Goal: Check status: Check status

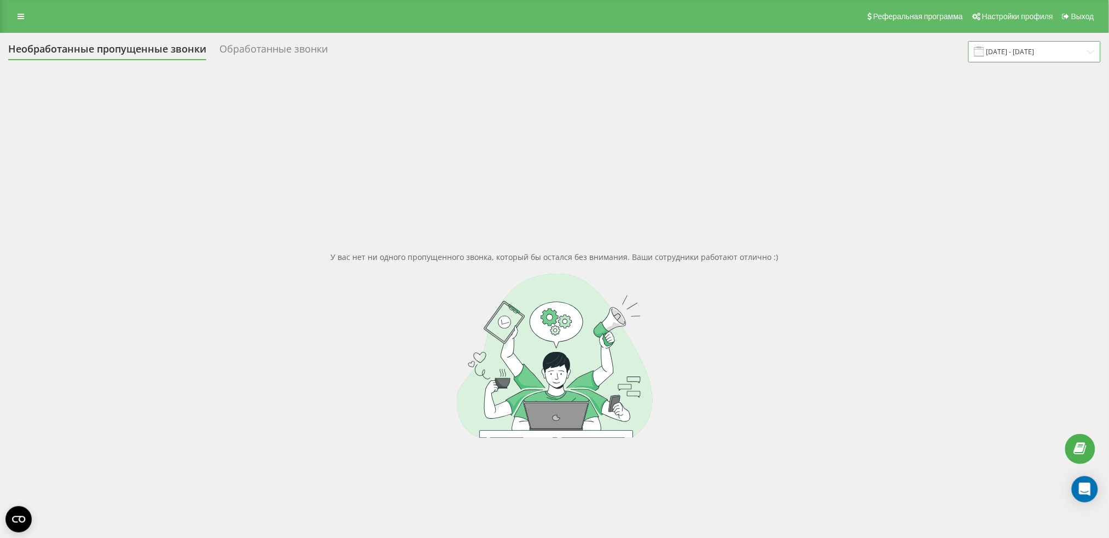
click at [1009, 55] on input "[DATE] - [DATE]" at bounding box center [1035, 51] width 132 height 21
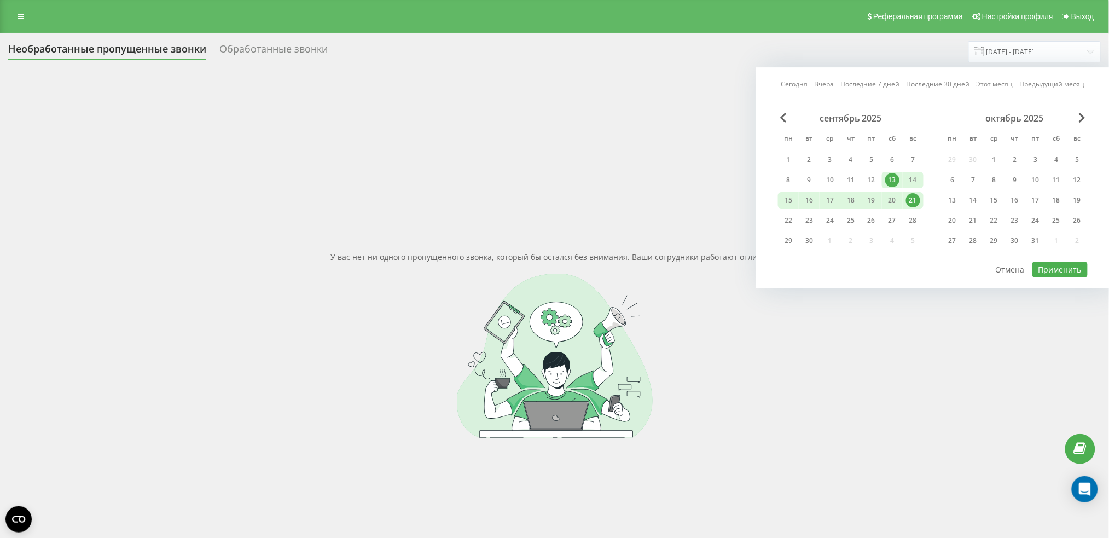
click at [913, 196] on div "21" at bounding box center [913, 200] width 14 height 14
click at [906, 218] on div "28" at bounding box center [913, 220] width 14 height 14
click at [1043, 270] on button "Применить" at bounding box center [1060, 270] width 55 height 16
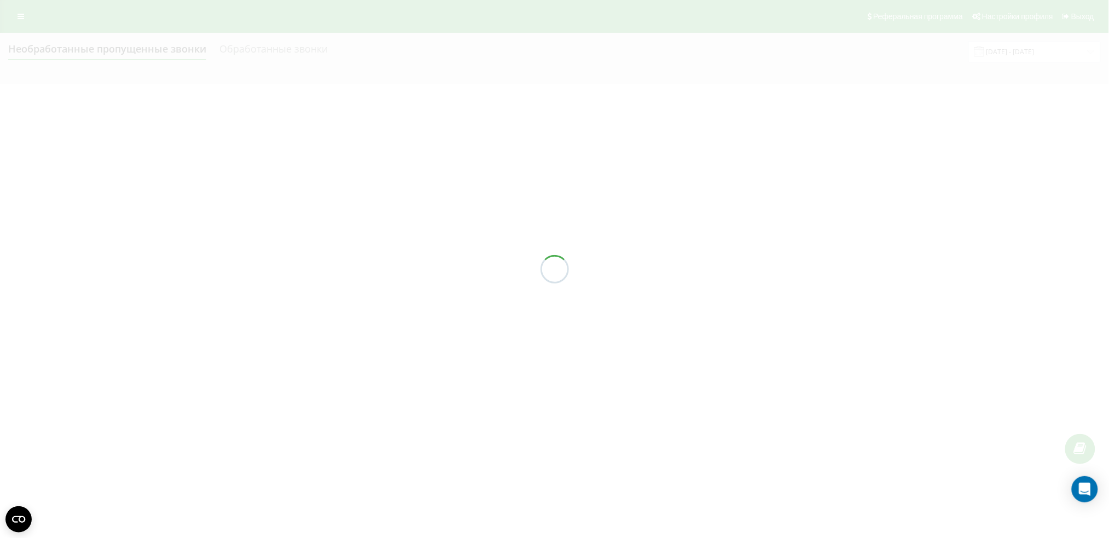
type input "[DATE] - [DATE]"
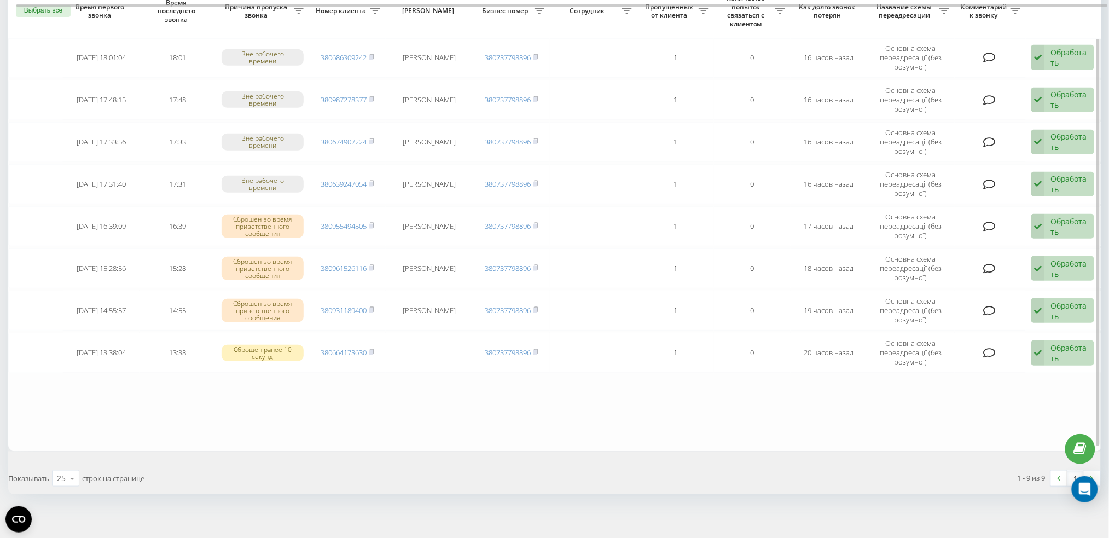
scroll to position [160, 0]
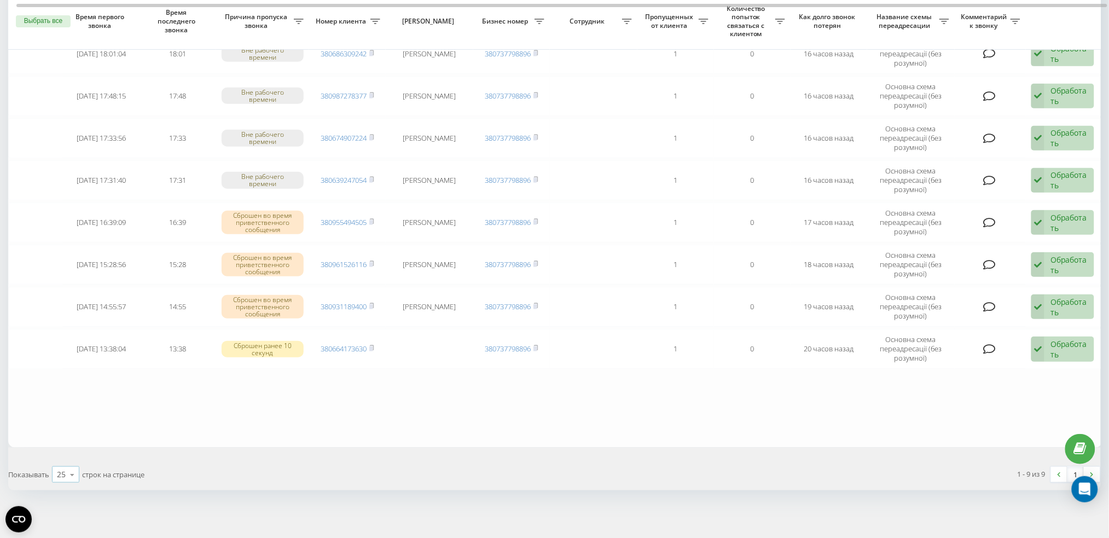
click at [66, 478] on icon at bounding box center [72, 474] width 16 height 21
click at [67, 435] on div "50" at bounding box center [66, 443] width 26 height 16
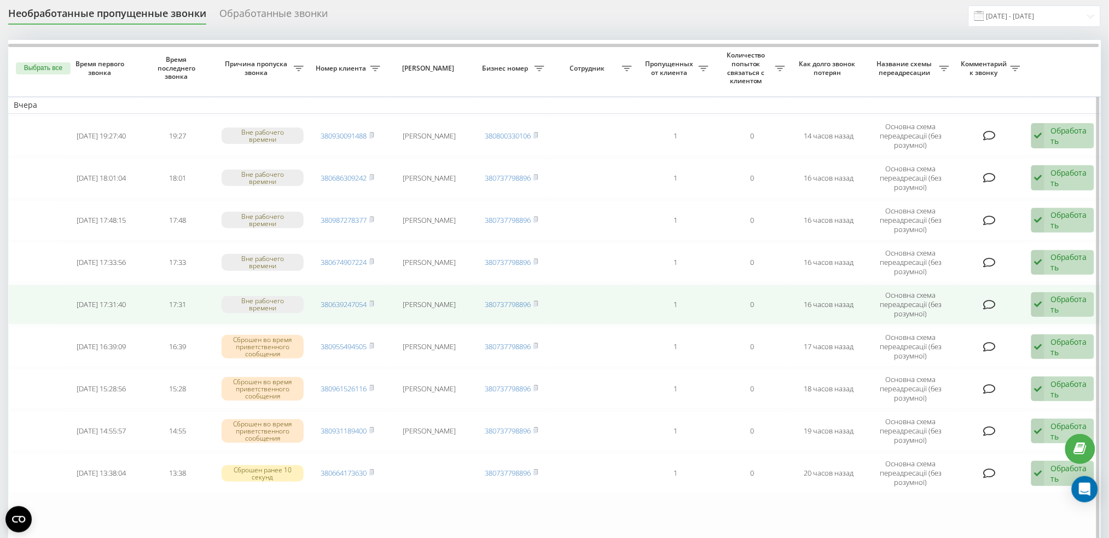
scroll to position [14, 0]
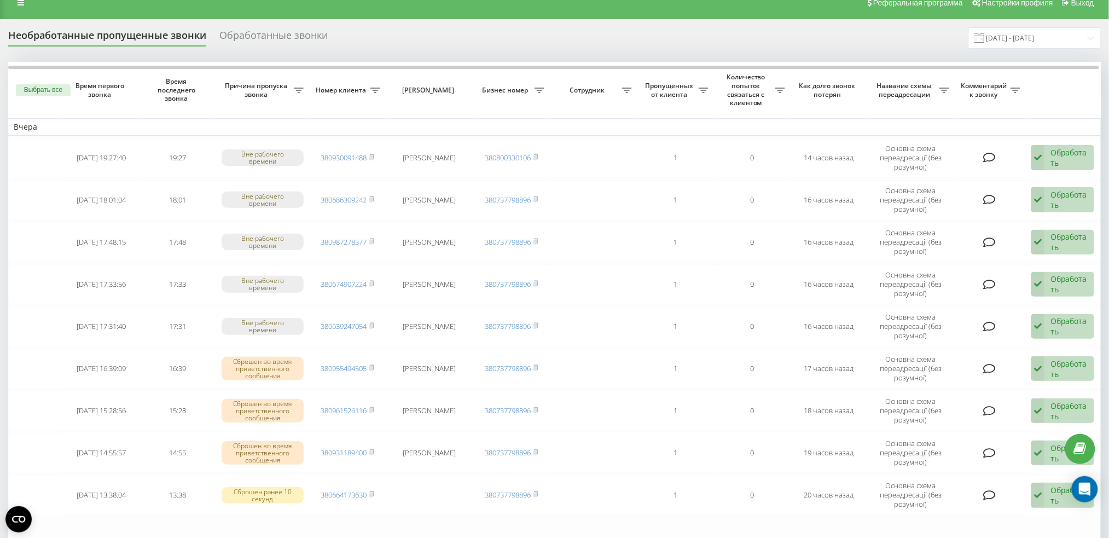
click at [97, 55] on div "Необработанные пропущенные звонки Обработанные звонки [DATE] - [DATE] Выбрать в…" at bounding box center [554, 331] width 1093 height 609
